Goal: Task Accomplishment & Management: Complete application form

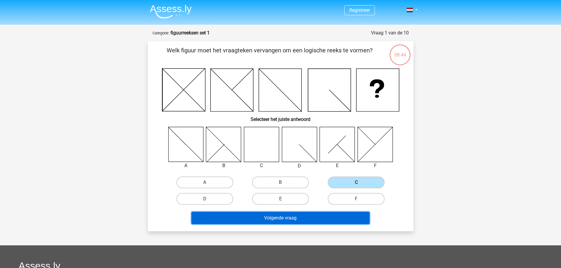
click at [274, 217] on button "Volgende vraag" at bounding box center [280, 218] width 178 height 12
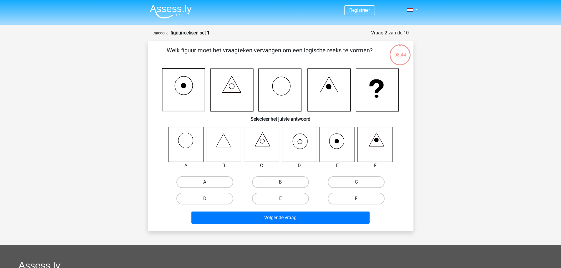
scroll to position [29, 0]
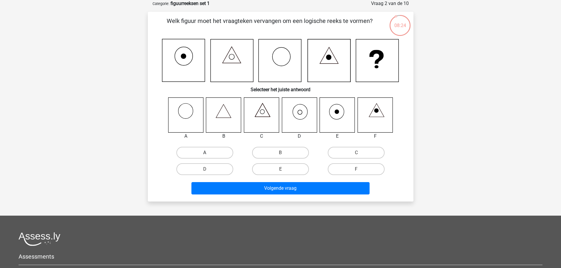
click at [207, 151] on label "A" at bounding box center [204, 153] width 57 height 12
click at [207, 153] on input "A" at bounding box center [206, 155] width 4 height 4
radio input "true"
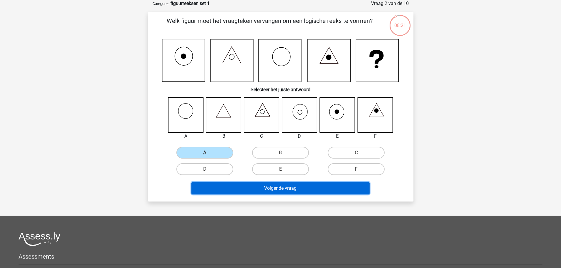
click at [250, 191] on button "Volgende vraag" at bounding box center [280, 188] width 178 height 12
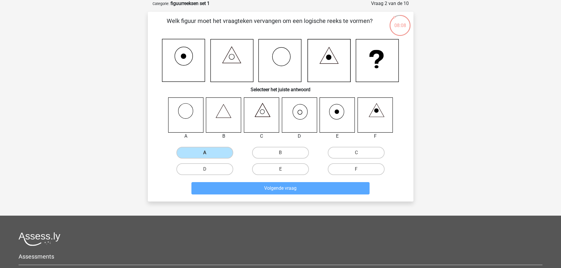
click at [327, 114] on icon at bounding box center [337, 114] width 35 height 35
click at [270, 170] on label "E" at bounding box center [280, 169] width 57 height 12
click at [280, 170] on input "E" at bounding box center [282, 171] width 4 height 4
radio input "true"
click at [195, 112] on icon at bounding box center [185, 114] width 35 height 35
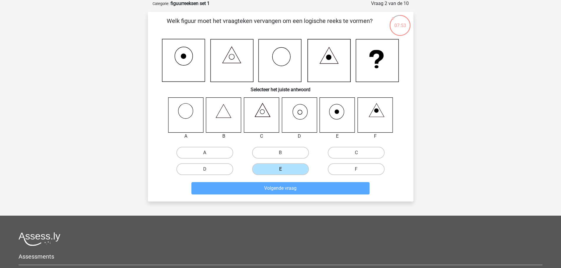
click at [219, 150] on label "A" at bounding box center [204, 153] width 57 height 12
click at [208, 153] on input "A" at bounding box center [206, 155] width 4 height 4
radio input "true"
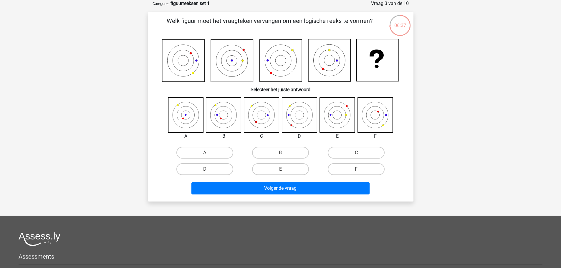
click at [284, 153] on input "B" at bounding box center [282, 155] width 4 height 4
radio input "true"
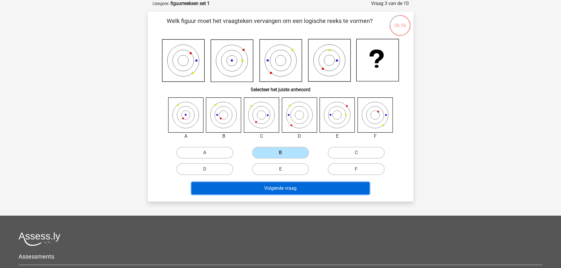
click at [303, 189] on button "Volgende vraag" at bounding box center [280, 188] width 178 height 12
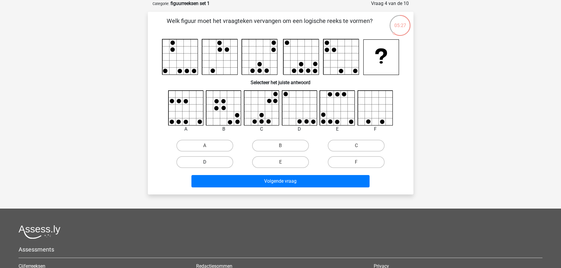
click at [211, 162] on label "D" at bounding box center [204, 162] width 57 height 12
click at [208, 162] on input "D" at bounding box center [206, 164] width 4 height 4
radio input "true"
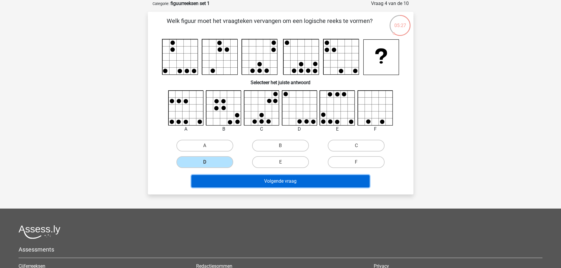
click at [283, 183] on button "Volgende vraag" at bounding box center [280, 181] width 178 height 12
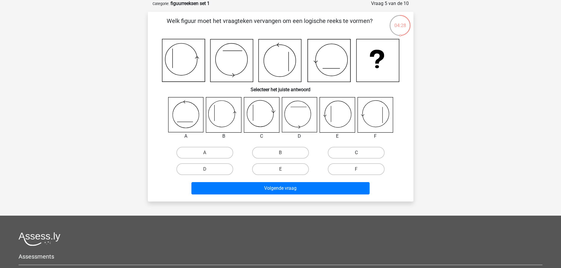
drag, startPoint x: 365, startPoint y: 153, endPoint x: 354, endPoint y: 164, distance: 15.4
click at [365, 153] on label "C" at bounding box center [355, 153] width 57 height 12
click at [360, 153] on input "C" at bounding box center [358, 155] width 4 height 4
radio input "true"
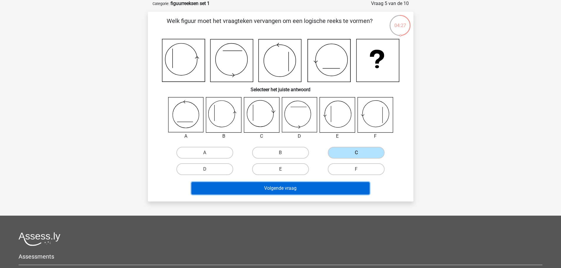
click at [301, 188] on button "Volgende vraag" at bounding box center [280, 188] width 178 height 12
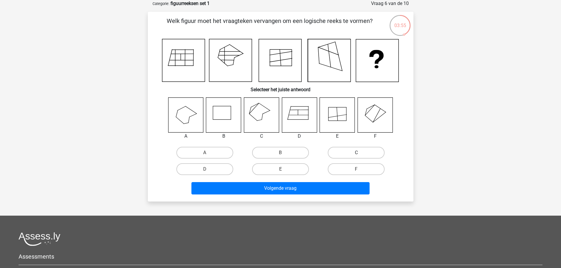
click at [356, 151] on label "C" at bounding box center [355, 153] width 57 height 12
click at [356, 153] on input "C" at bounding box center [358, 155] width 4 height 4
radio input "true"
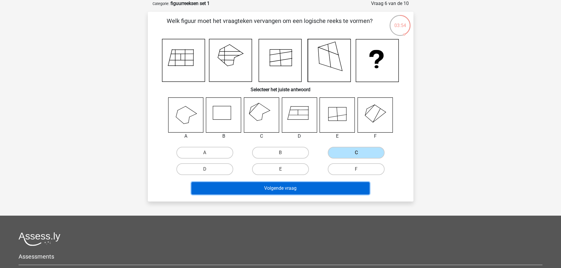
click at [277, 188] on button "Volgende vraag" at bounding box center [280, 188] width 178 height 12
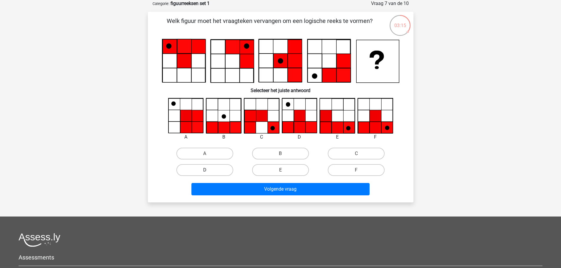
click at [202, 171] on label "D" at bounding box center [204, 170] width 57 height 12
click at [204, 171] on input "D" at bounding box center [206, 172] width 4 height 4
radio input "true"
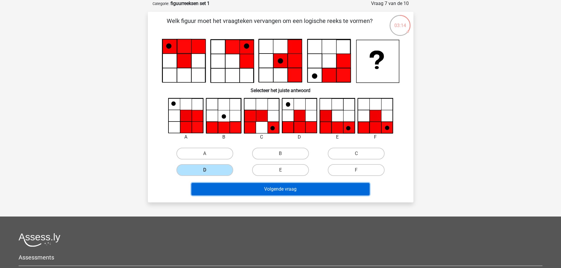
click at [286, 184] on button "Volgende vraag" at bounding box center [280, 189] width 178 height 12
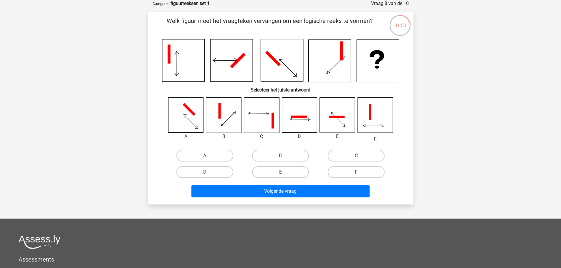
click at [208, 154] on label "A" at bounding box center [204, 156] width 57 height 12
click at [208, 156] on input "A" at bounding box center [206, 158] width 4 height 4
radio input "true"
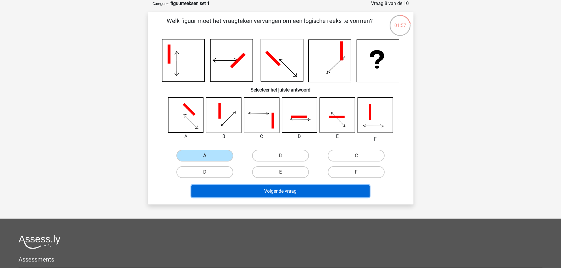
click at [294, 191] on button "Volgende vraag" at bounding box center [280, 191] width 178 height 12
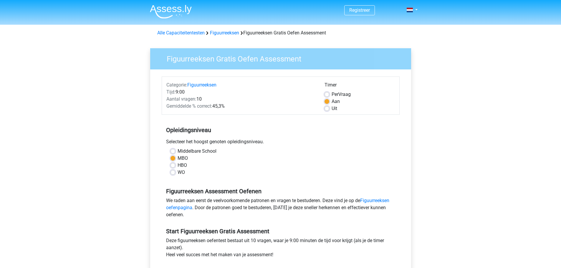
scroll to position [59, 0]
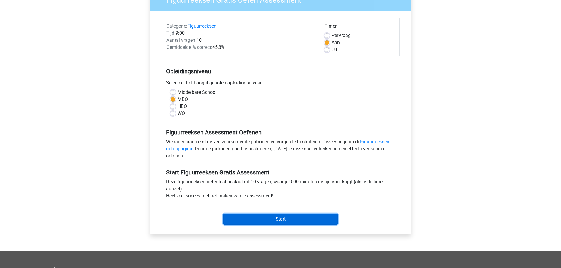
click at [284, 219] on input "Start" at bounding box center [280, 219] width 114 height 11
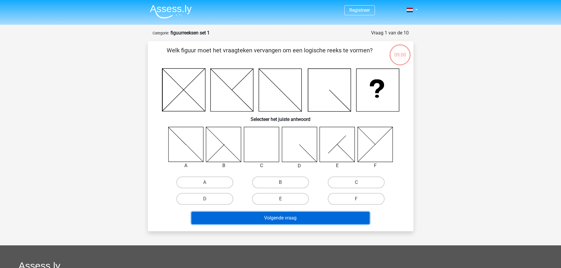
click at [284, 219] on button "Volgende vraag" at bounding box center [280, 218] width 178 height 12
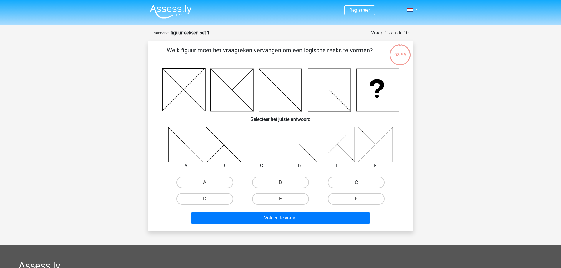
click at [348, 182] on label "C" at bounding box center [355, 183] width 57 height 12
click at [356, 182] on input "C" at bounding box center [358, 184] width 4 height 4
radio input "true"
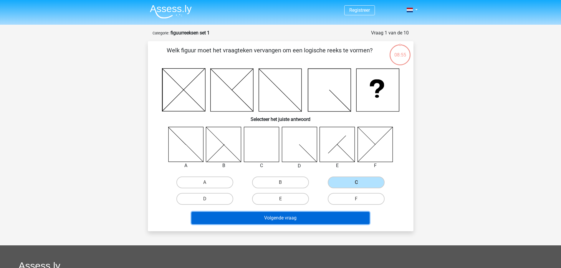
click at [324, 217] on button "Volgende vraag" at bounding box center [280, 218] width 178 height 12
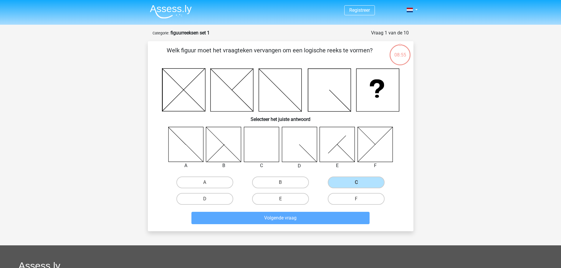
scroll to position [29, 0]
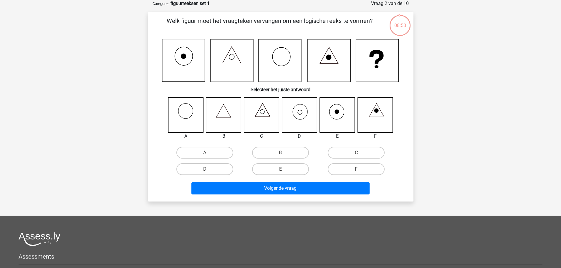
click at [189, 112] on icon at bounding box center [185, 114] width 35 height 35
drag, startPoint x: 218, startPoint y: 150, endPoint x: 239, endPoint y: 179, distance: 36.0
click at [218, 151] on label "A" at bounding box center [204, 153] width 57 height 12
click at [208, 153] on input "A" at bounding box center [206, 155] width 4 height 4
radio input "true"
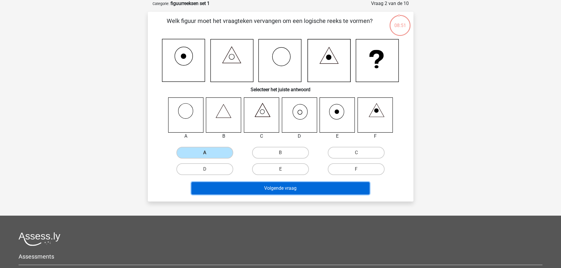
click at [271, 188] on button "Volgende vraag" at bounding box center [280, 188] width 178 height 12
